Goal: Information Seeking & Learning: Learn about a topic

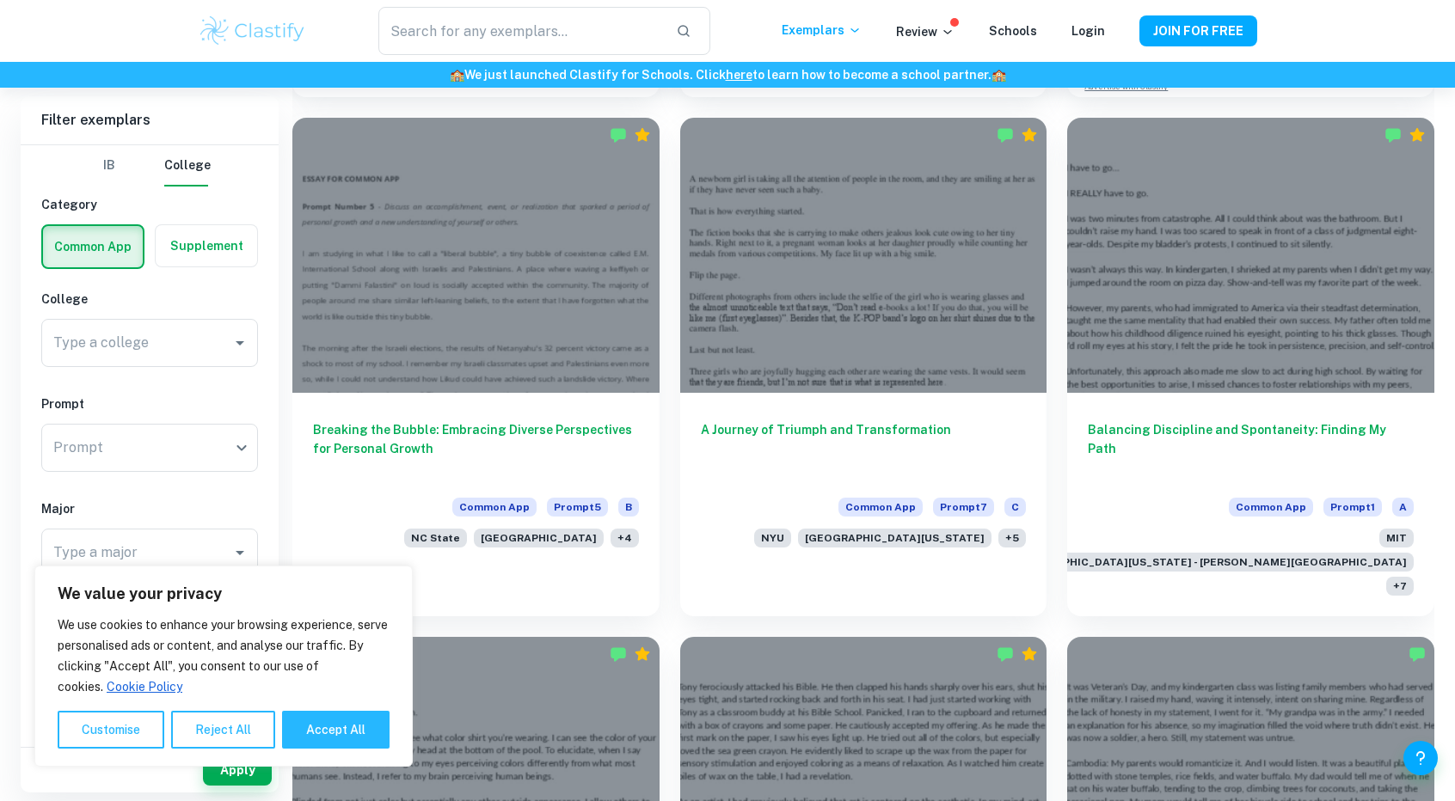
scroll to position [1427, 0]
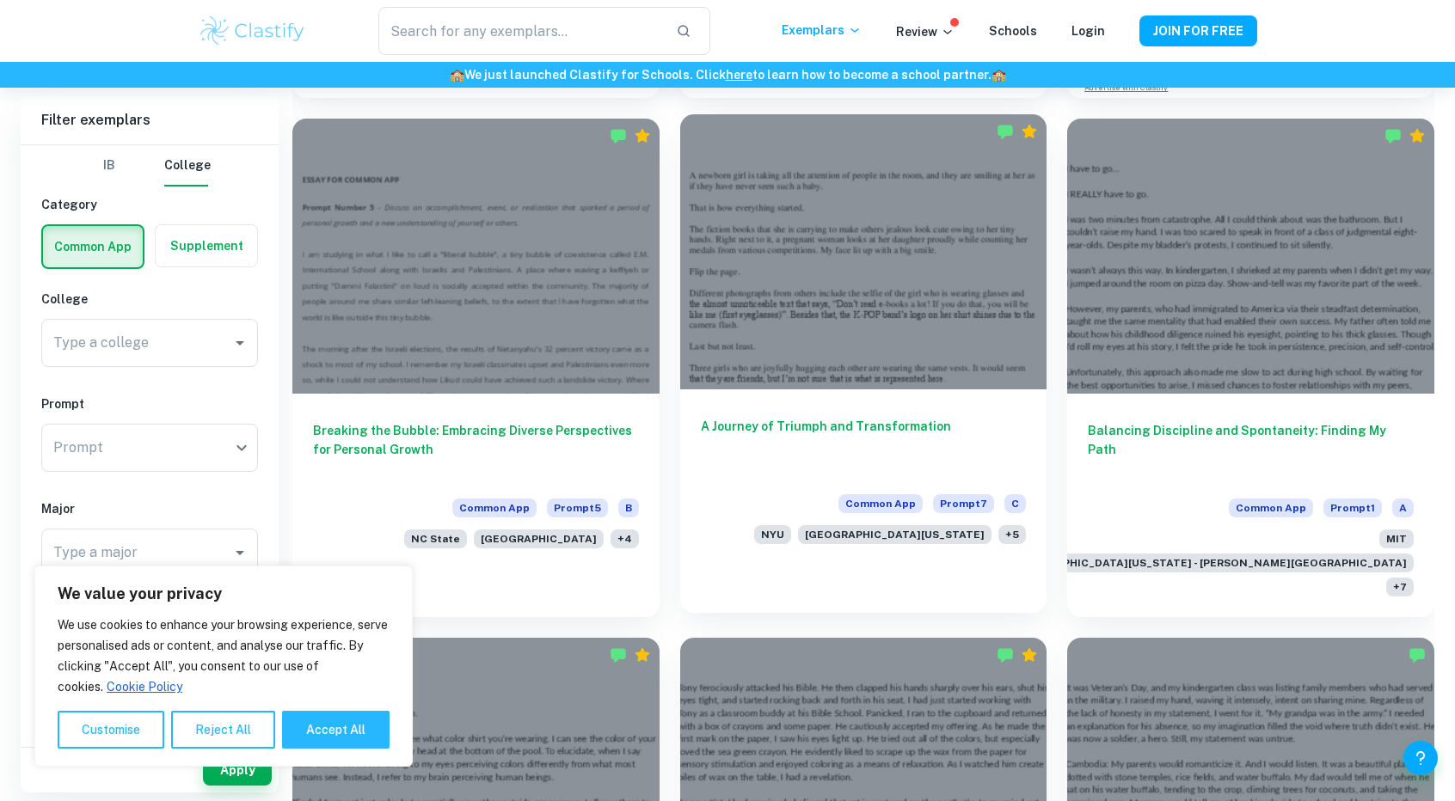
click at [872, 417] on h6 "A Journey of Triumph and Transformation" at bounding box center [864, 445] width 326 height 57
